Goal: Book appointment/travel/reservation

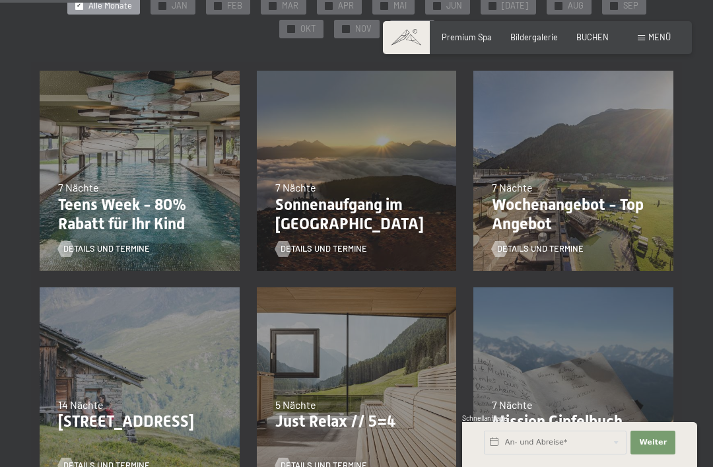
scroll to position [282, 0]
click at [542, 203] on p "Wochenangebot - Top Angebot" at bounding box center [573, 214] width 163 height 38
click at [501, 247] on div at bounding box center [499, 248] width 9 height 16
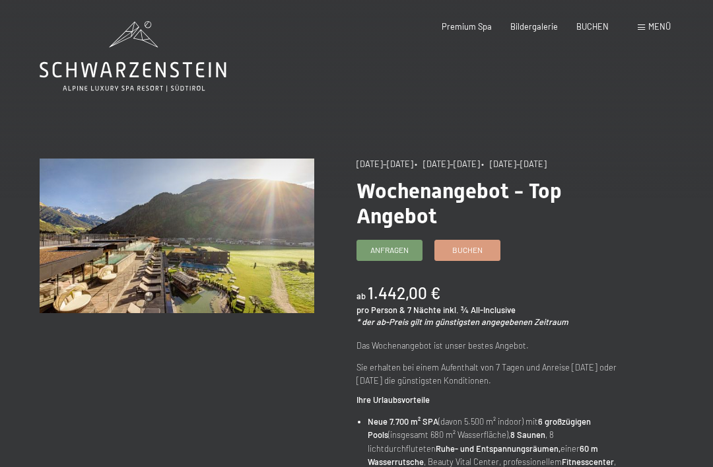
click at [111, 256] on img at bounding box center [177, 235] width 274 height 154
click at [399, 168] on span "31.08.2025–12.04.2026" at bounding box center [384, 163] width 57 height 11
click at [376, 251] on span "Anfragen" at bounding box center [389, 249] width 38 height 11
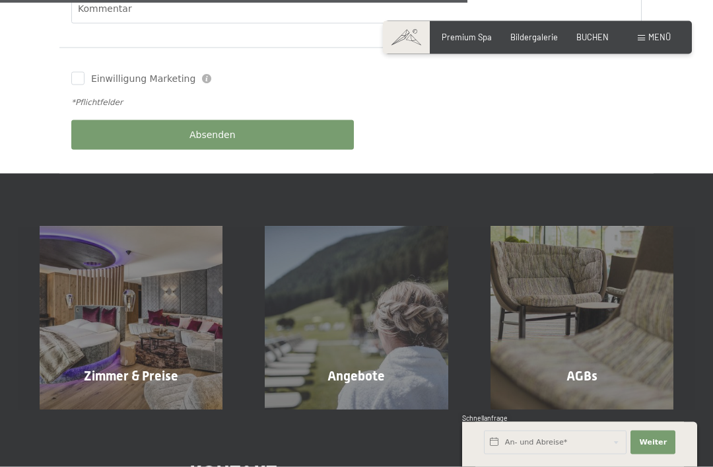
scroll to position [768, 0]
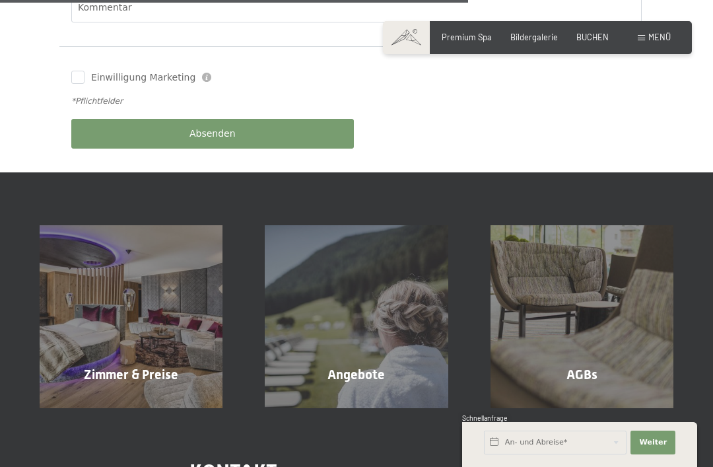
click at [346, 366] on span "Angebote" at bounding box center [355, 374] width 57 height 16
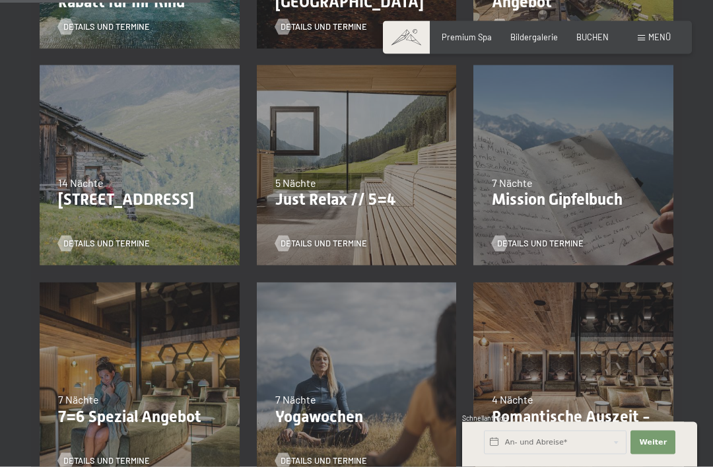
scroll to position [503, 0]
click at [296, 237] on span "Details und Termine" at bounding box center [323, 243] width 86 height 12
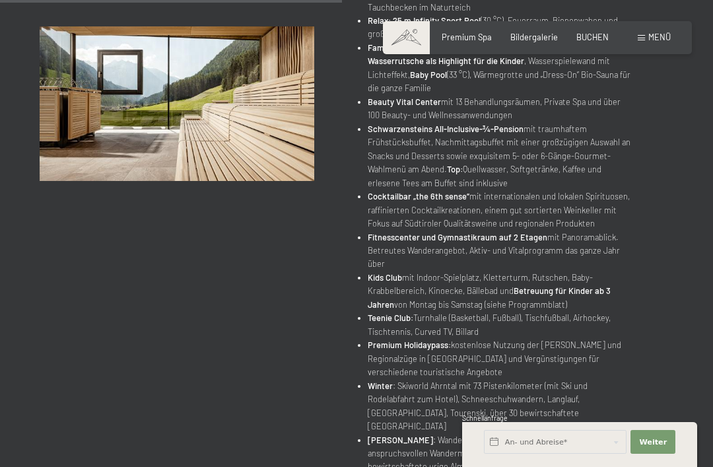
scroll to position [661, 0]
click at [524, 454] on input "text" at bounding box center [555, 442] width 143 height 24
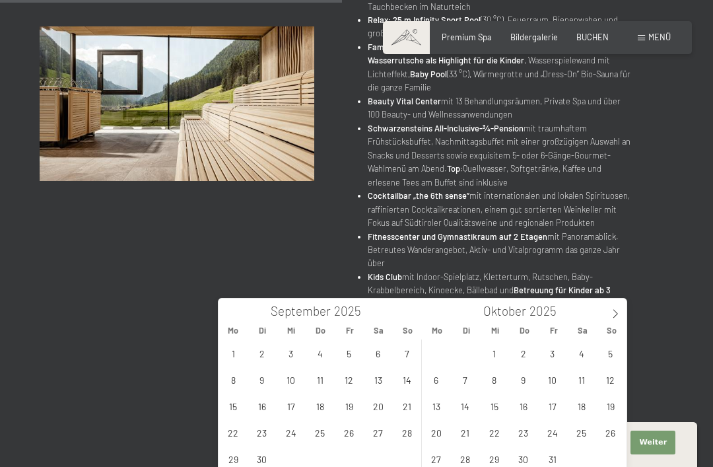
click at [616, 313] on icon at bounding box center [614, 313] width 9 height 9
click at [350, 349] on span "3" at bounding box center [349, 353] width 26 height 26
click at [245, 378] on span "6" at bounding box center [233, 379] width 26 height 26
type input "[DATE] - [DATE]"
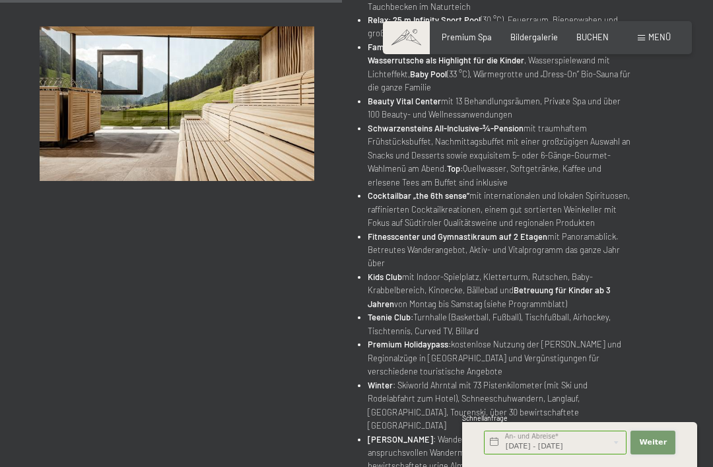
click at [646, 447] on span "Weiter" at bounding box center [653, 442] width 28 height 11
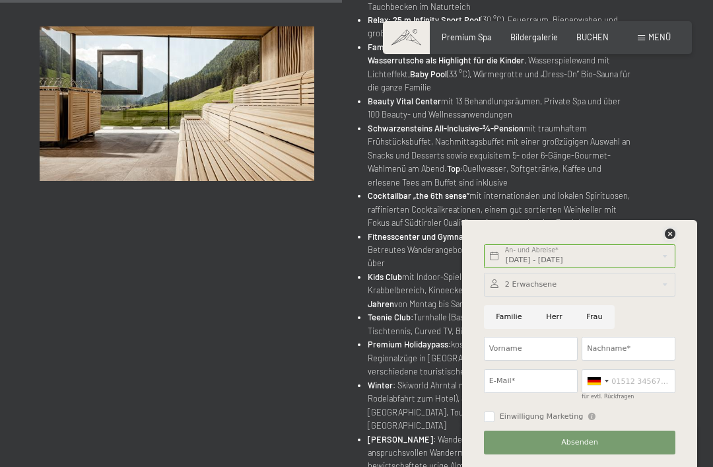
click at [669, 240] on div at bounding box center [669, 234] width 11 height 12
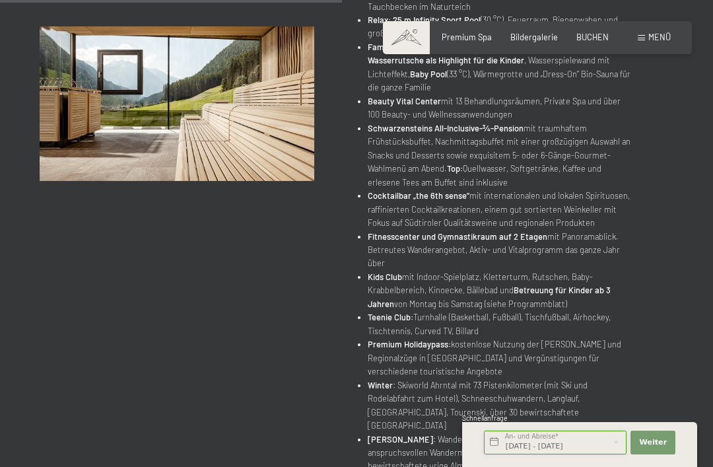
click at [533, 454] on input "Fr. 03.10.2025 - Mo. 06.10.2025" at bounding box center [555, 442] width 143 height 24
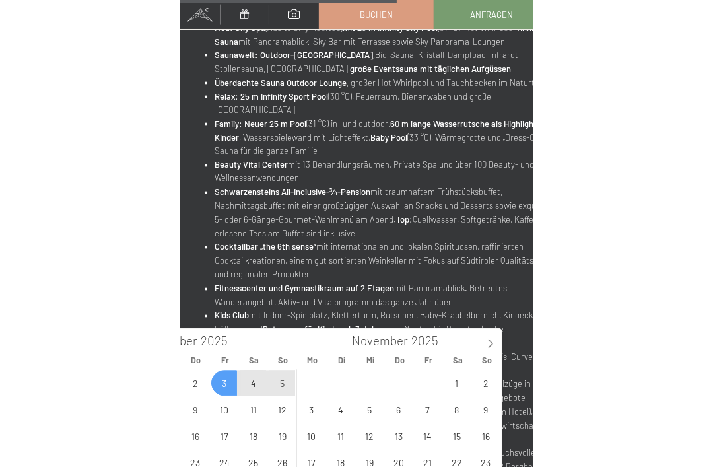
scroll to position [736, 0]
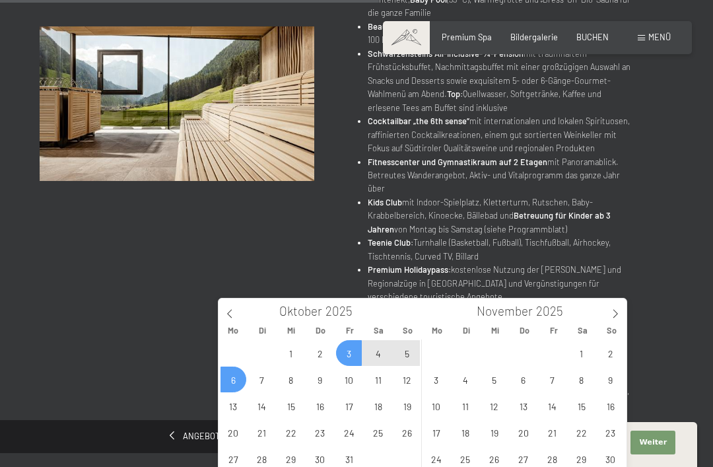
click at [614, 319] on span at bounding box center [615, 309] width 22 height 22
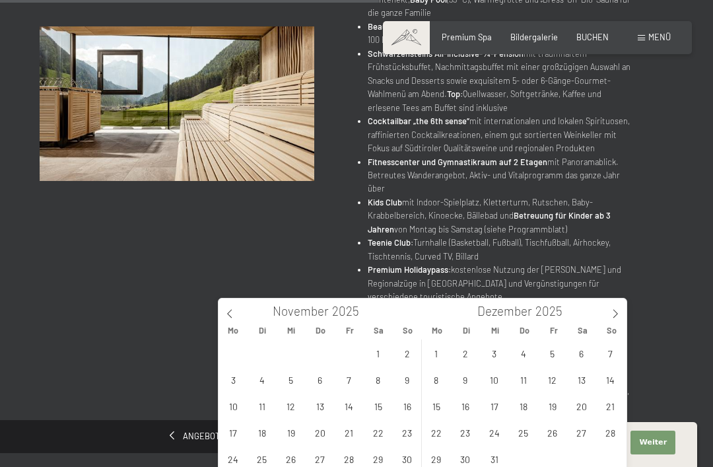
click at [611, 309] on icon at bounding box center [614, 313] width 9 height 9
type input "2026"
click at [619, 309] on icon at bounding box center [614, 313] width 9 height 9
type input "2026"
click at [615, 319] on span at bounding box center [615, 309] width 22 height 22
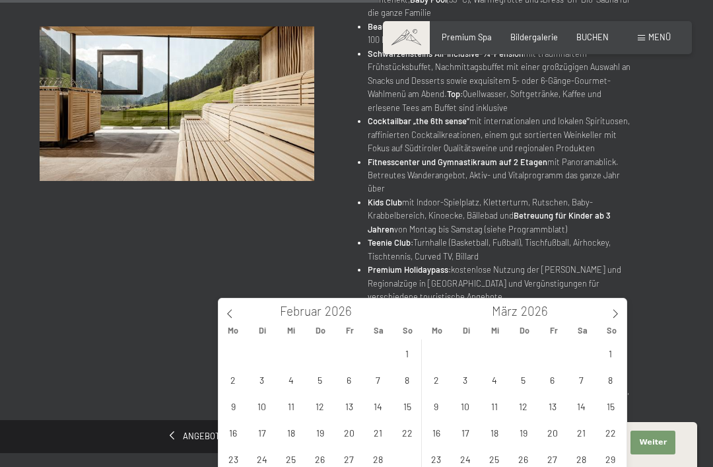
click at [612, 319] on span at bounding box center [615, 309] width 22 height 22
click at [610, 311] on icon at bounding box center [614, 313] width 9 height 9
click at [610, 313] on span at bounding box center [615, 309] width 22 height 22
click at [612, 317] on icon at bounding box center [614, 313] width 9 height 9
click at [610, 313] on icon at bounding box center [614, 313] width 9 height 9
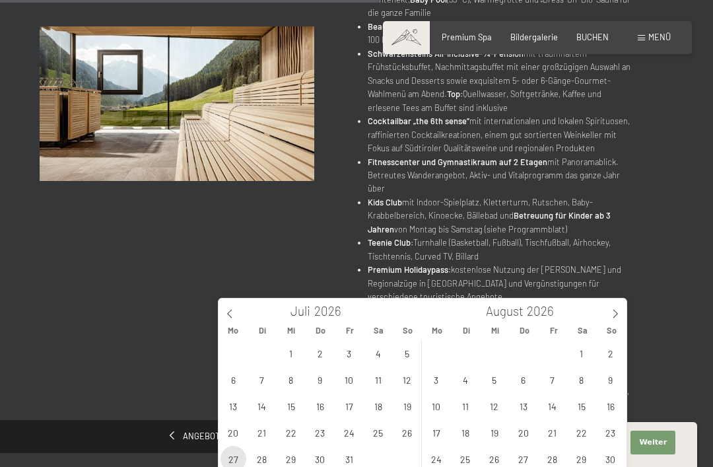
click at [233, 459] on span "27" at bounding box center [233, 458] width 26 height 26
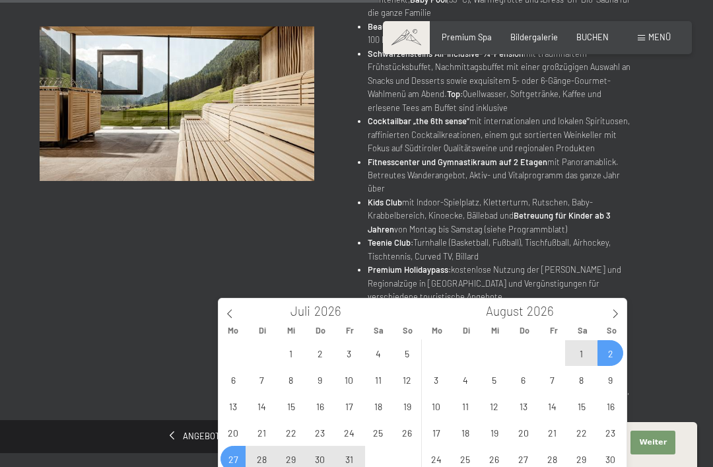
click at [614, 352] on span "2" at bounding box center [610, 353] width 26 height 26
type input "Mo. 27.07.2026 - So. 02.08.2026"
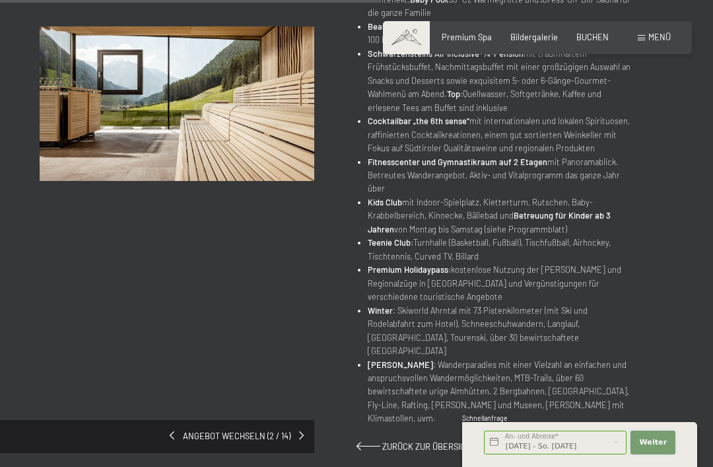
click at [652, 447] on span "Weiter" at bounding box center [653, 442] width 28 height 11
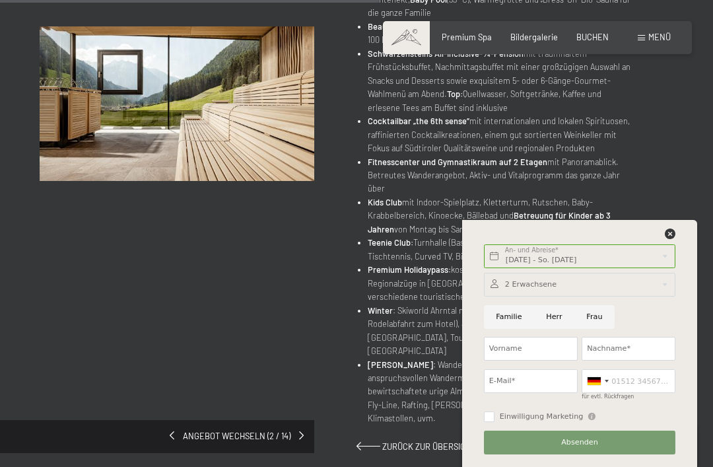
click at [535, 296] on div at bounding box center [579, 285] width 191 height 24
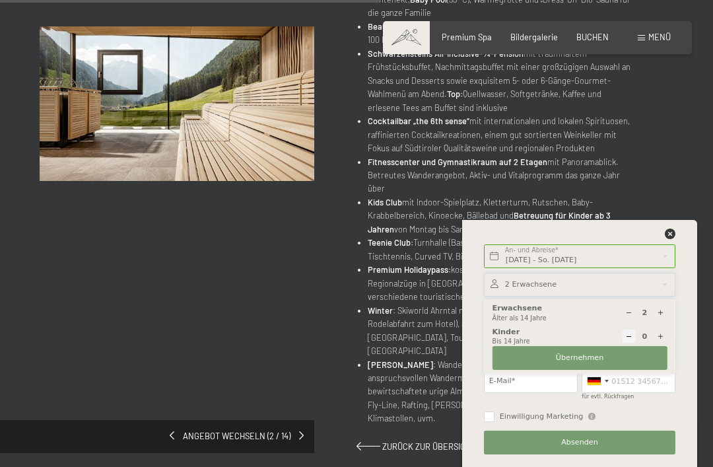
click at [665, 319] on div at bounding box center [659, 312] width 13 height 13
click at [661, 316] on icon at bounding box center [660, 312] width 7 height 7
type input "4"
click at [531, 370] on button "Übernehmen" at bounding box center [579, 358] width 175 height 24
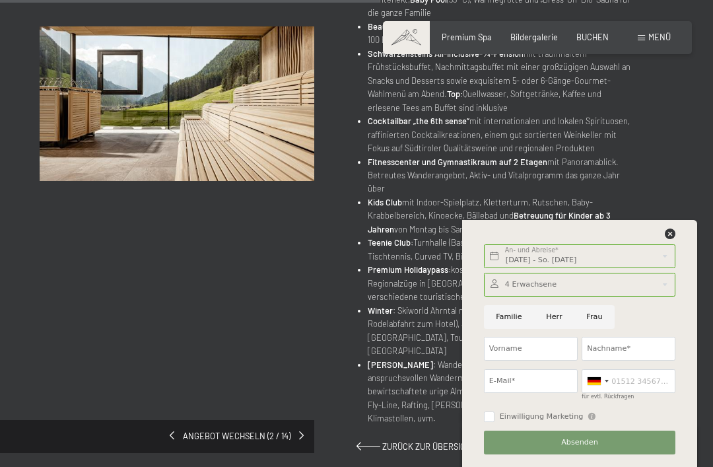
click at [655, 33] on span "Menü" at bounding box center [659, 37] width 22 height 11
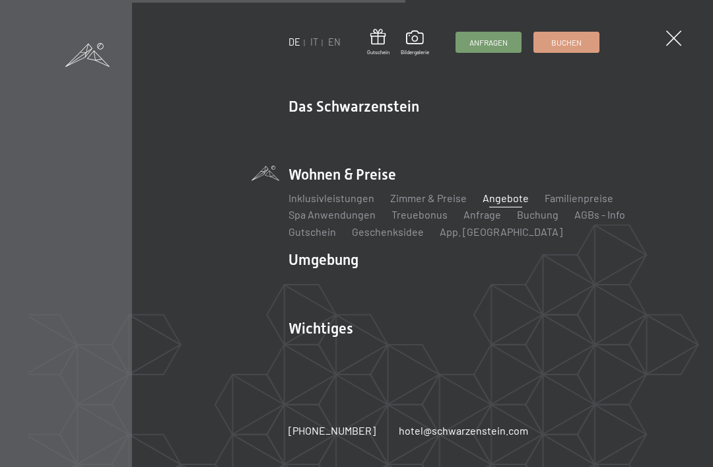
scroll to position [789, 0]
click at [677, 42] on span at bounding box center [673, 37] width 15 height 15
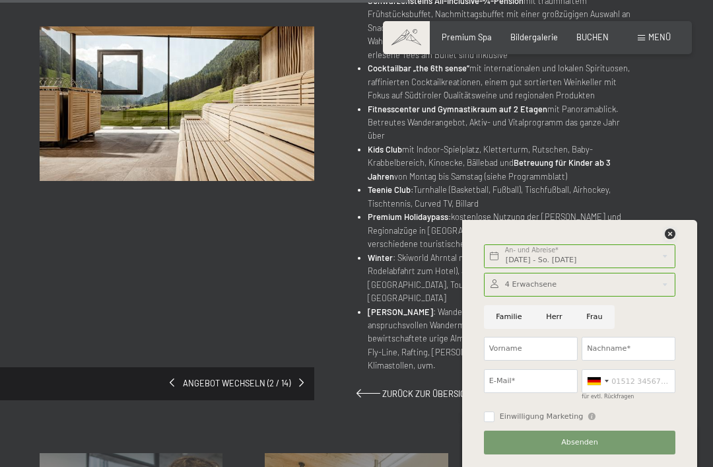
click at [673, 239] on icon at bounding box center [669, 233] width 11 height 11
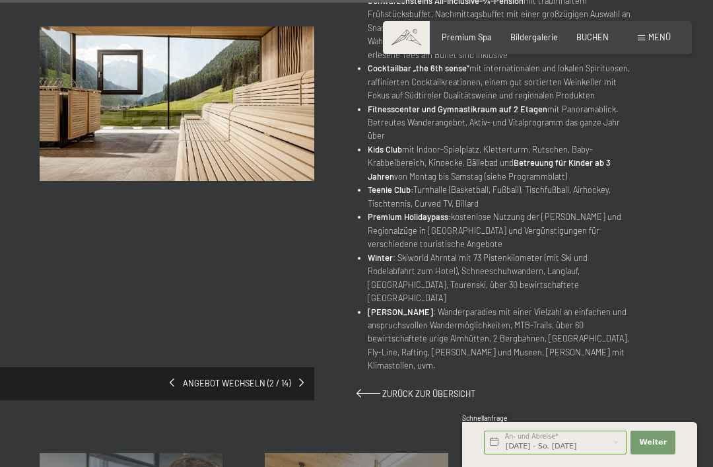
scroll to position [788, 0]
